Goal: Transaction & Acquisition: Purchase product/service

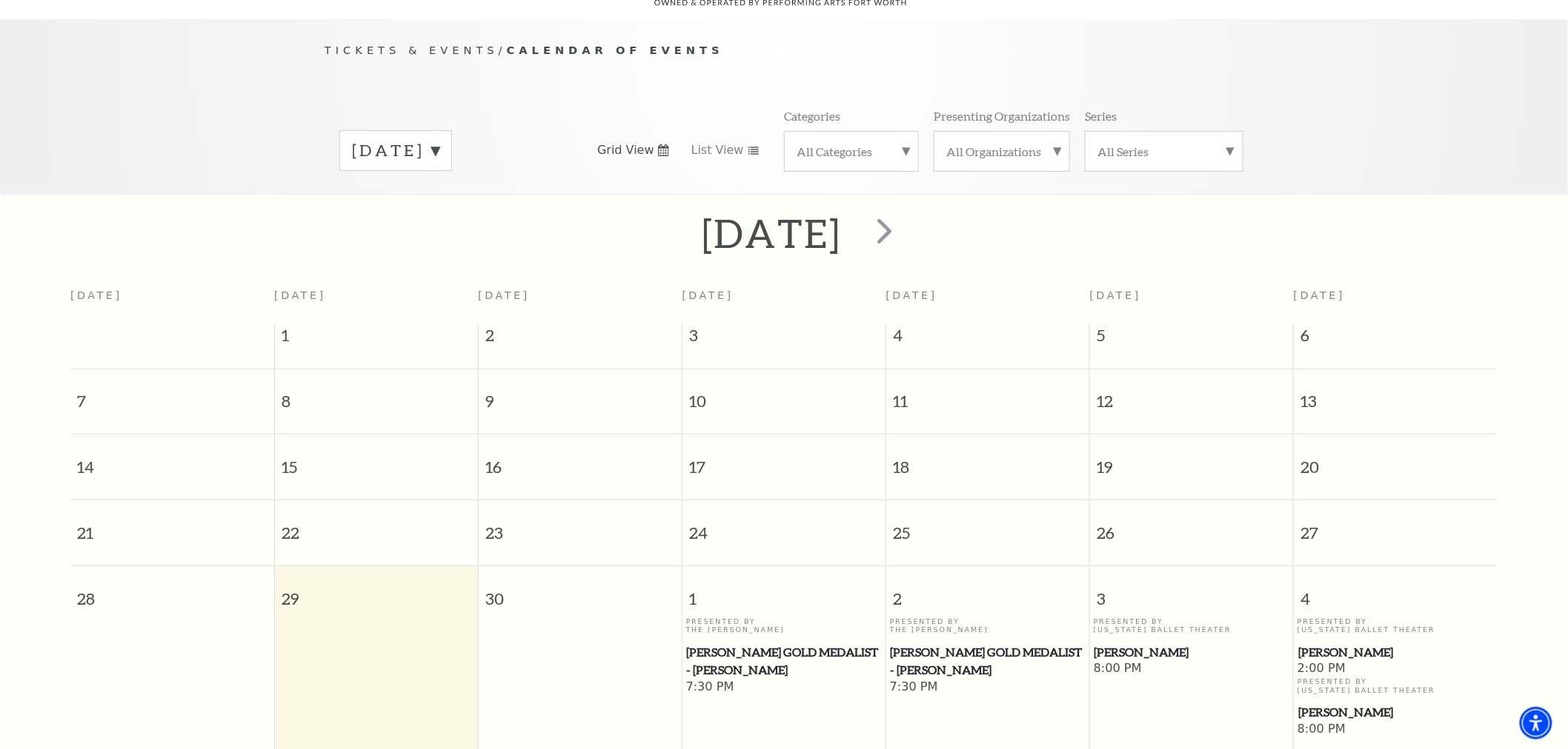
click at [439, 139] on label "September 2025" at bounding box center [396, 150] width 87 height 23
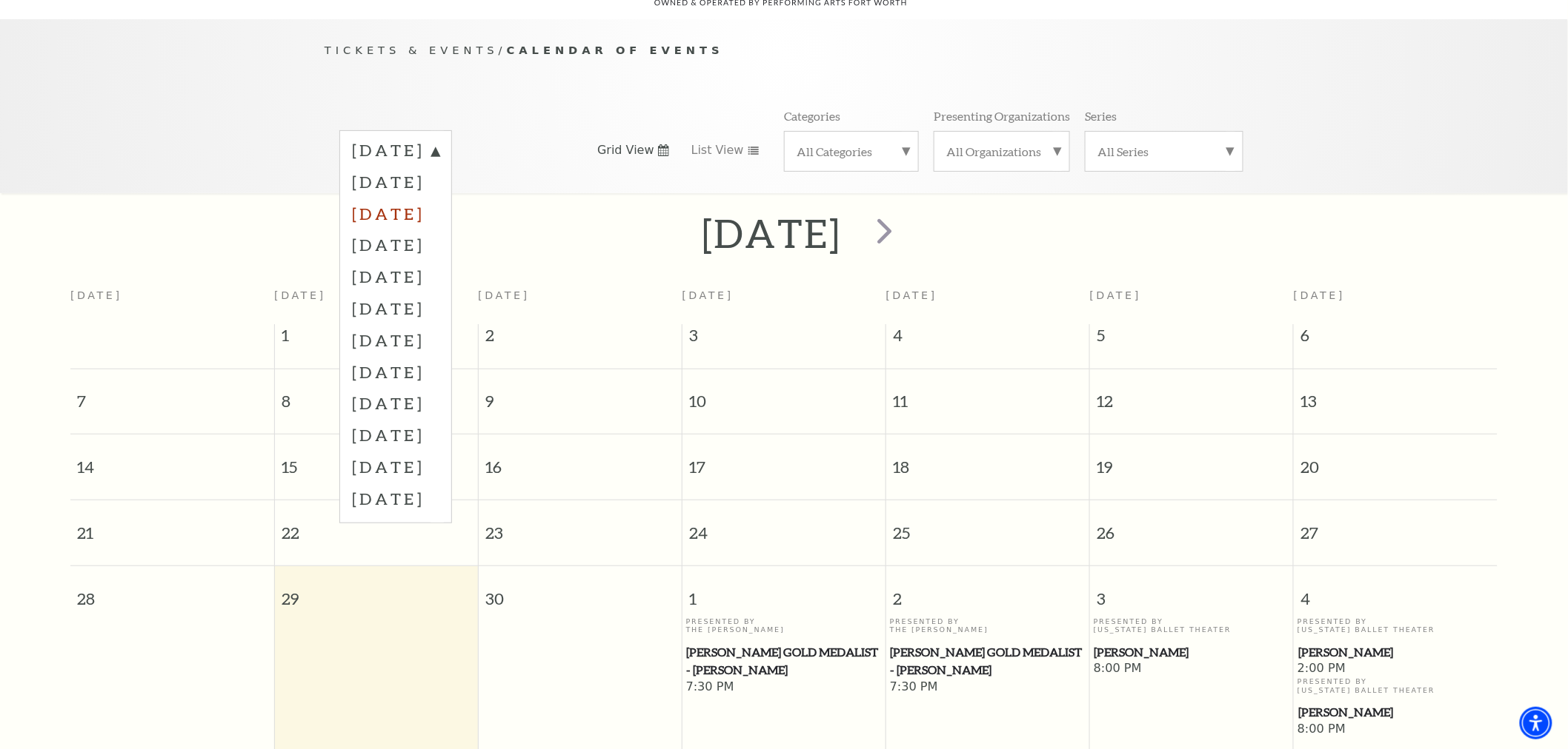
click at [439, 200] on label "November 2025" at bounding box center [396, 214] width 87 height 32
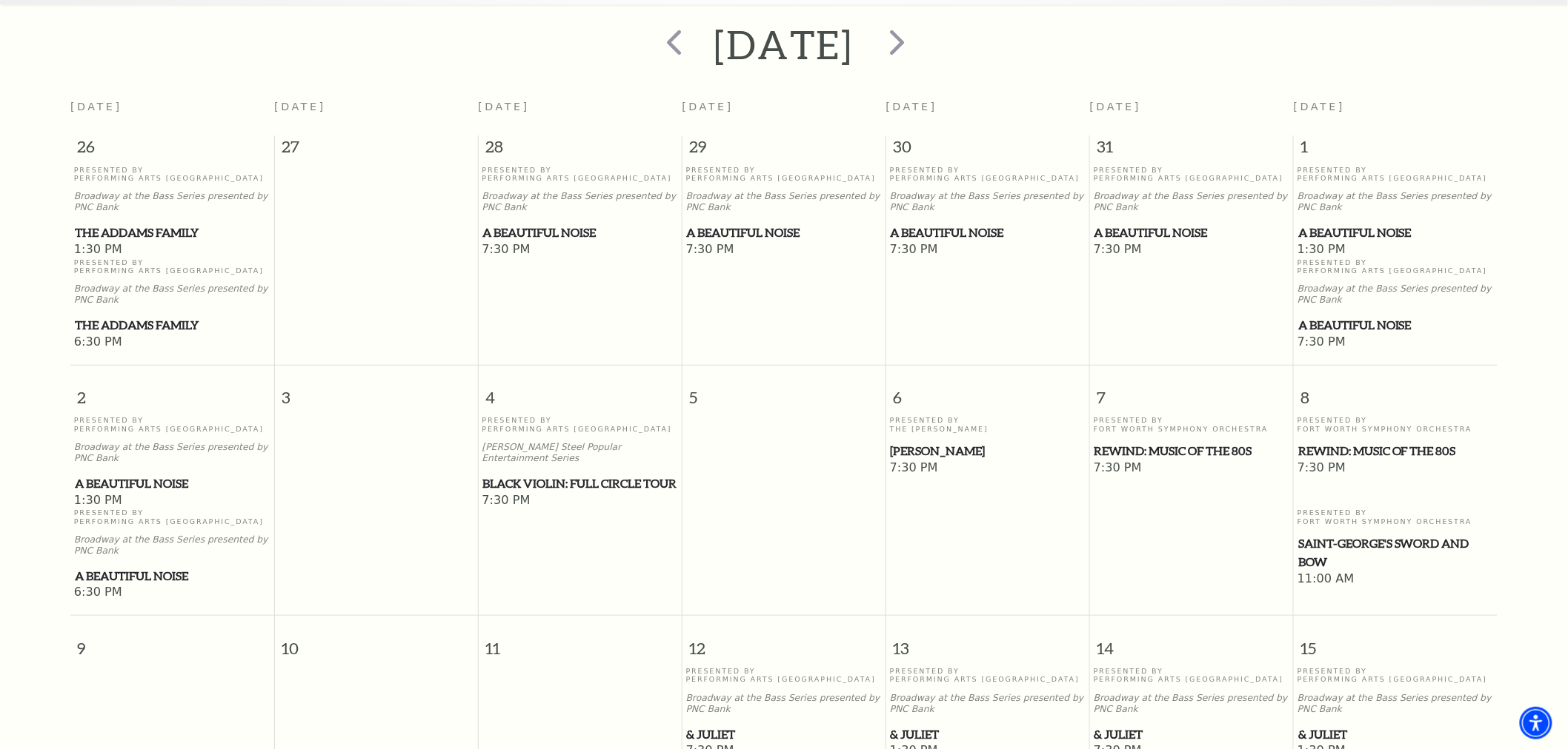
scroll to position [460, 0]
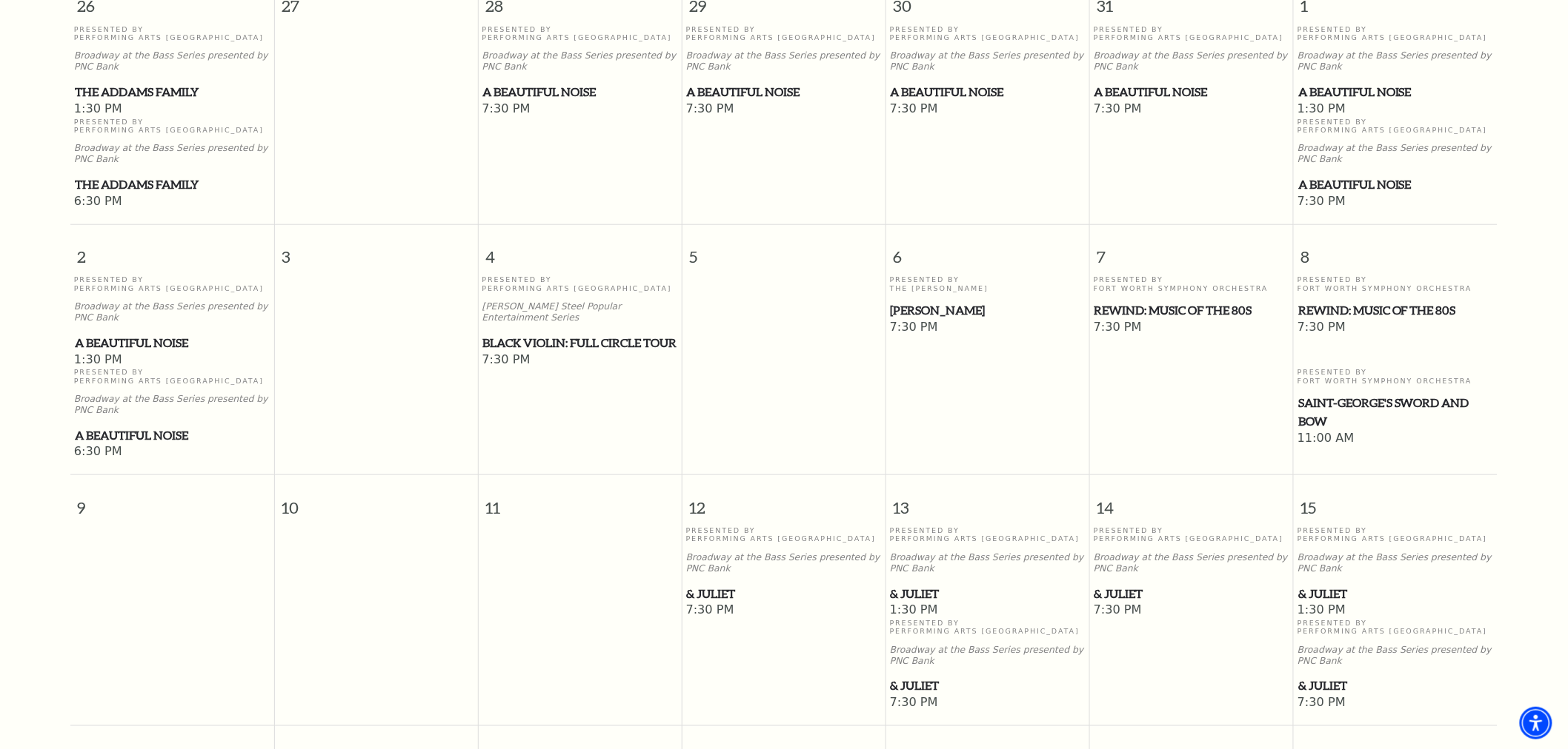
click at [618, 334] on span "Black Violin: Full Circle Tour" at bounding box center [580, 342] width 195 height 18
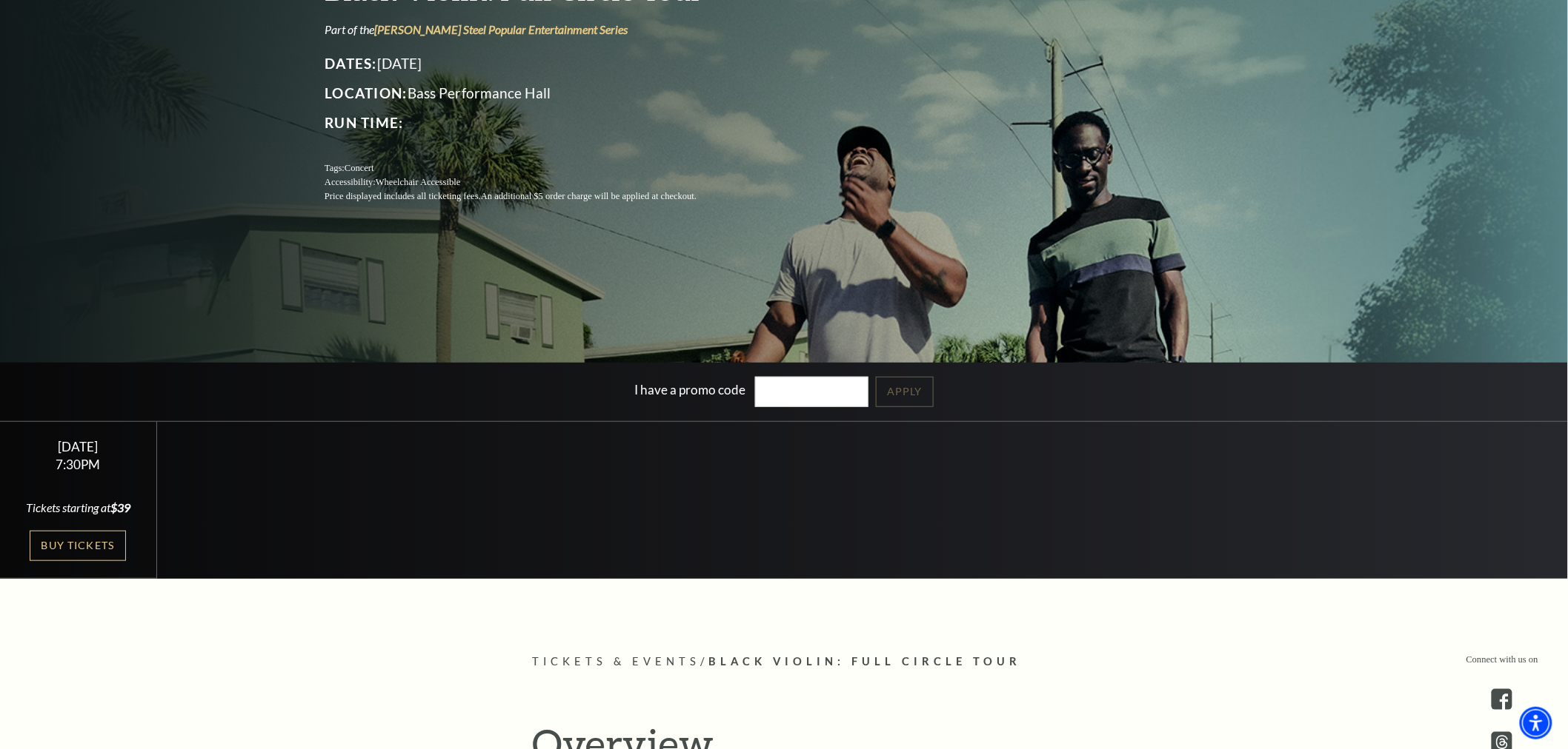
scroll to position [246, 0]
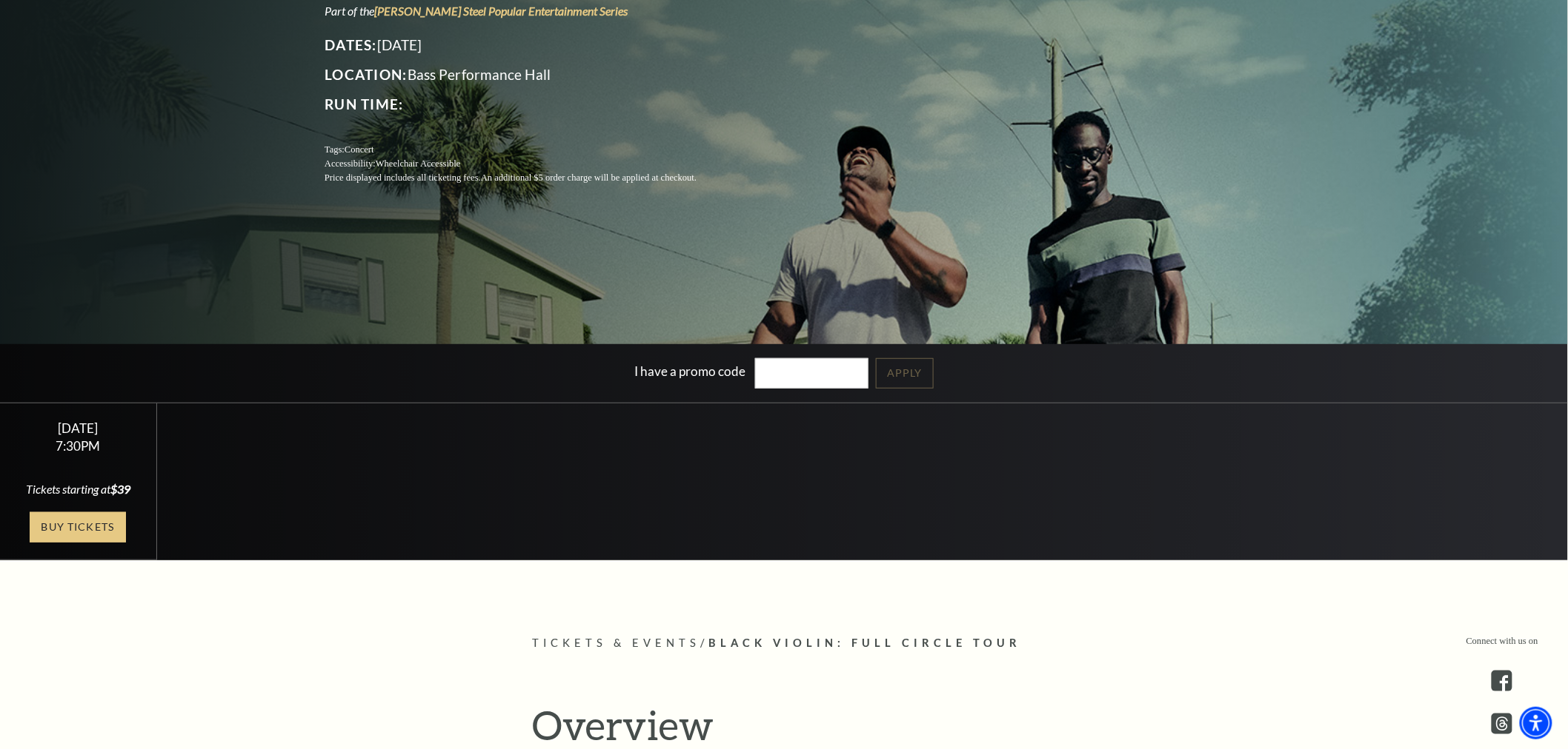
click at [94, 513] on link "Buy Tickets" at bounding box center [77, 527] width 96 height 30
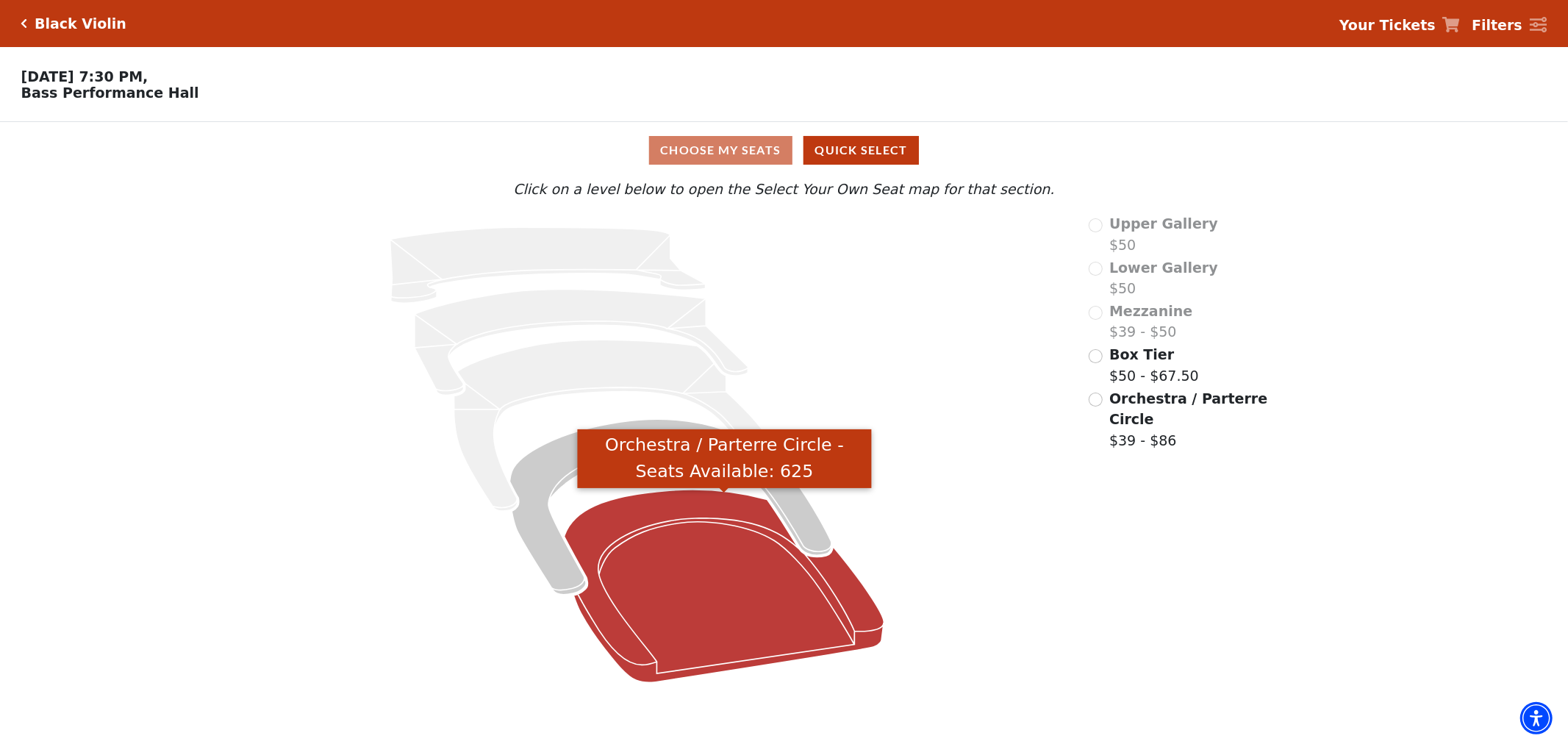
click at [781, 552] on icon "Orchestra / Parterre Circle - Seats Available: 625" at bounding box center [725, 586] width 320 height 193
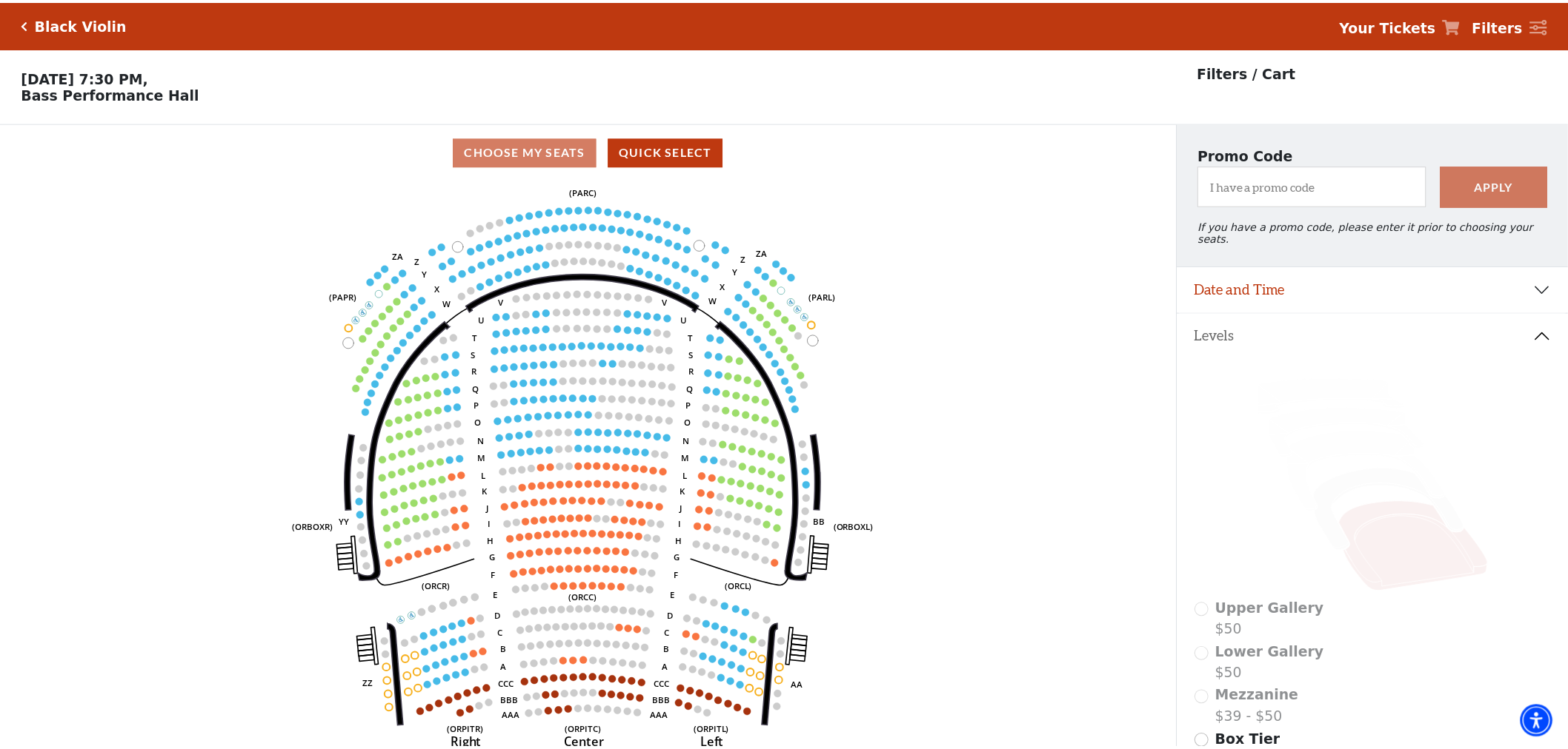
scroll to position [68, 0]
